Goal: Task Accomplishment & Management: Manage account settings

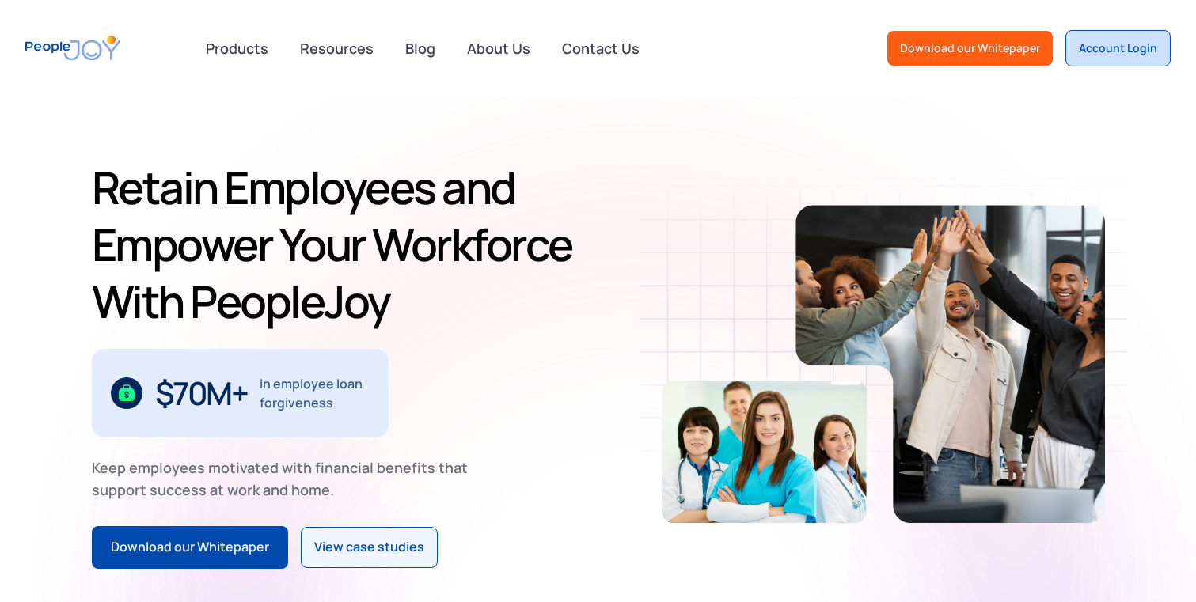
click at [1112, 56] on link "Account Login" at bounding box center [1117, 48] width 105 height 36
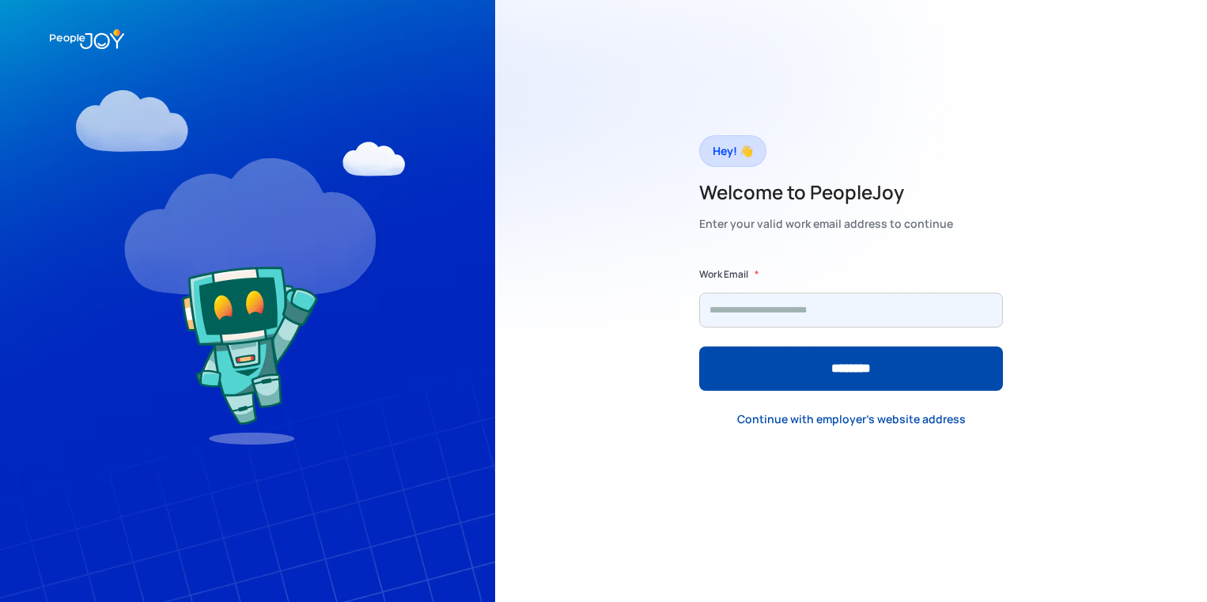
click at [801, 313] on input "Form" at bounding box center [851, 310] width 304 height 35
type input "**********"
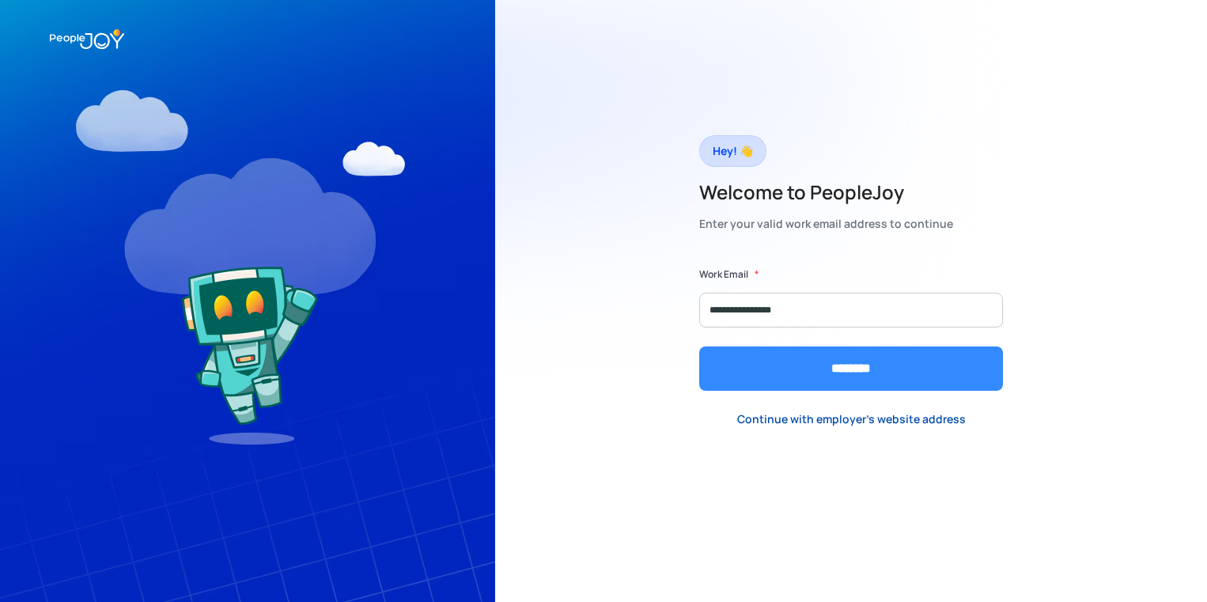
click at [802, 361] on input "********" at bounding box center [851, 369] width 304 height 44
